Goal: Task Accomplishment & Management: Manage account settings

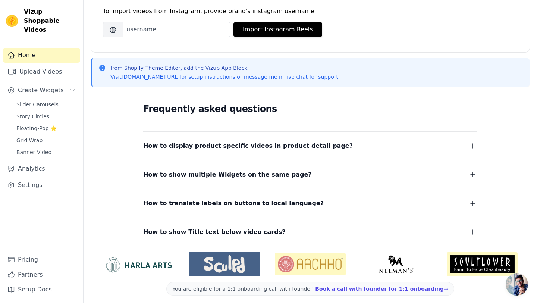
scroll to position [116, 0]
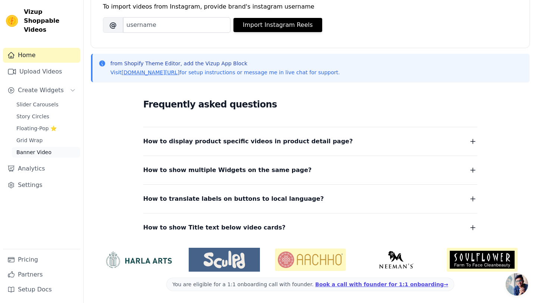
click at [31, 148] on span "Banner Video" at bounding box center [33, 151] width 35 height 7
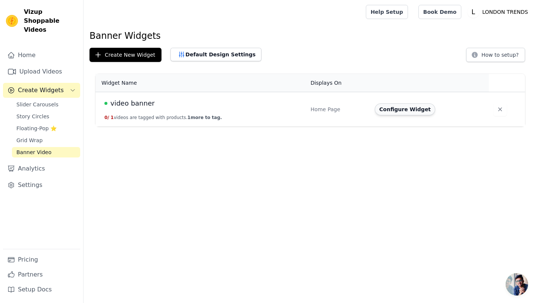
click at [404, 110] on button "Configure Widget" at bounding box center [405, 109] width 60 height 12
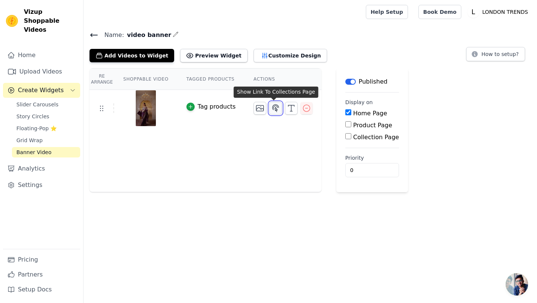
click at [273, 111] on icon "button" at bounding box center [275, 108] width 9 height 9
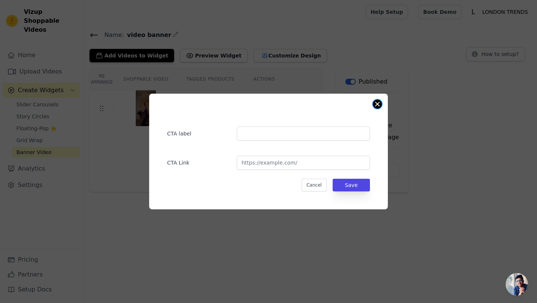
click at [374, 105] on button "Close modal" at bounding box center [377, 104] width 9 height 9
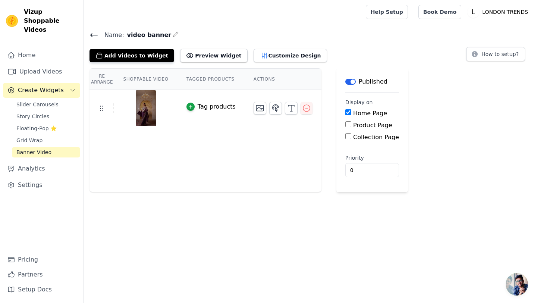
click at [209, 105] on div "Tag products" at bounding box center [217, 106] width 38 height 9
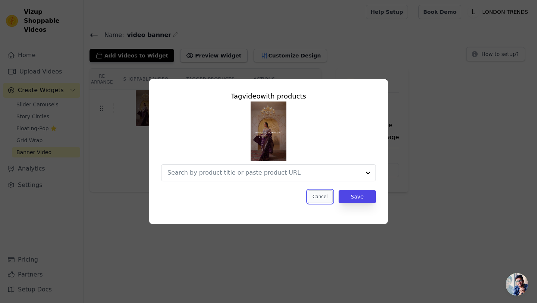
click at [329, 194] on button "Cancel" at bounding box center [320, 196] width 25 height 13
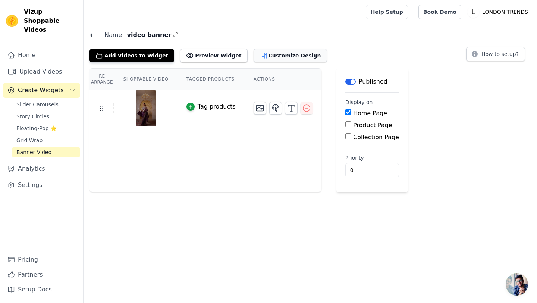
click at [271, 54] on button "Customize Design" at bounding box center [291, 55] width 74 height 13
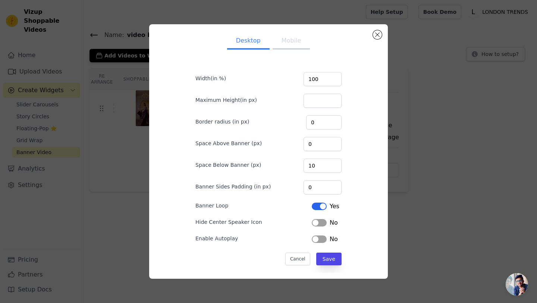
click at [322, 225] on button "Label" at bounding box center [319, 222] width 15 height 7
click at [329, 257] on button "Save" at bounding box center [328, 259] width 25 height 13
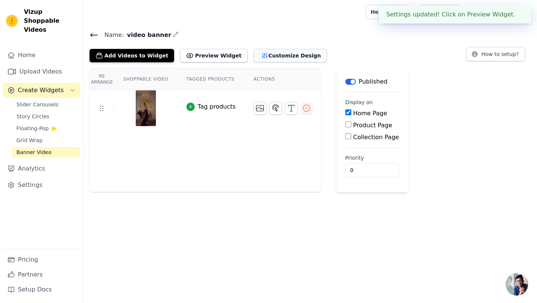
click at [280, 62] on button "Customize Design" at bounding box center [291, 55] width 74 height 13
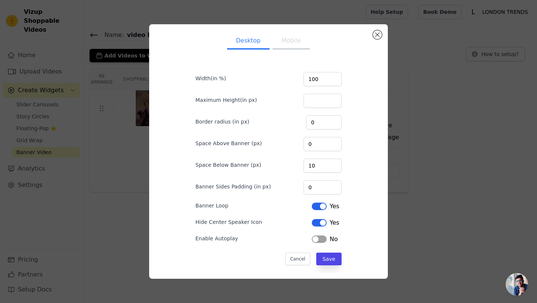
click at [293, 40] on button "Mobile" at bounding box center [291, 41] width 37 height 16
click at [329, 79] on input "100" at bounding box center [323, 79] width 38 height 14
type input "1"
type input "80"
click at [329, 264] on button "Save" at bounding box center [328, 259] width 25 height 13
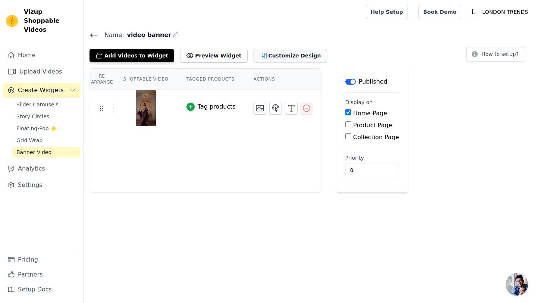
click at [266, 54] on button "Customize Design" at bounding box center [291, 55] width 74 height 13
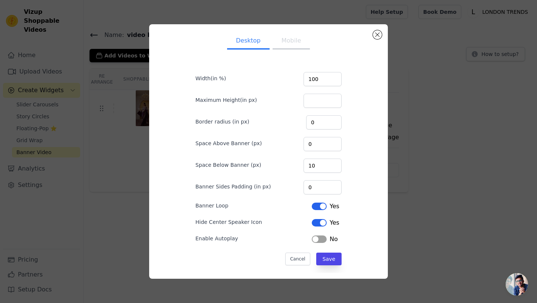
click at [284, 43] on button "Mobile" at bounding box center [291, 41] width 37 height 16
click at [335, 76] on input "100" at bounding box center [323, 79] width 38 height 14
click at [335, 76] on input "101" at bounding box center [323, 79] width 38 height 14
type input "100"
click at [334, 80] on input "100" at bounding box center [323, 79] width 38 height 14
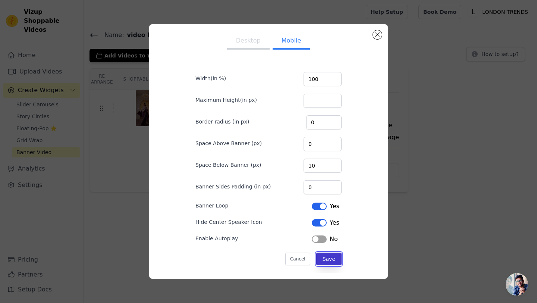
click at [326, 265] on button "Save" at bounding box center [328, 259] width 25 height 13
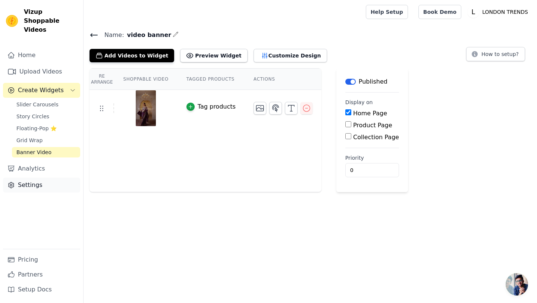
click at [38, 178] on link "Settings" at bounding box center [41, 185] width 77 height 15
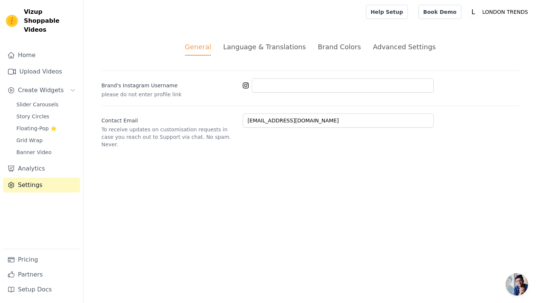
click at [341, 51] on div "Brand Colors" at bounding box center [339, 47] width 43 height 10
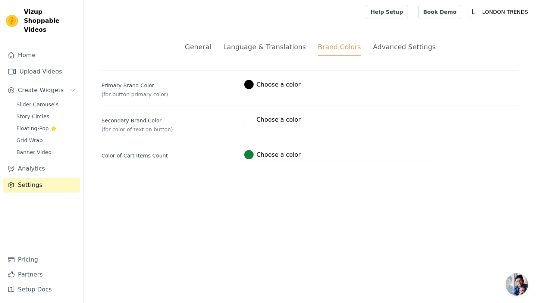
click at [392, 51] on div "Advanced Settings" at bounding box center [404, 47] width 63 height 10
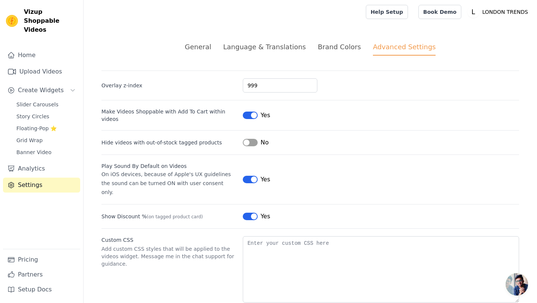
scroll to position [3, 0]
